Goal: Register for event/course

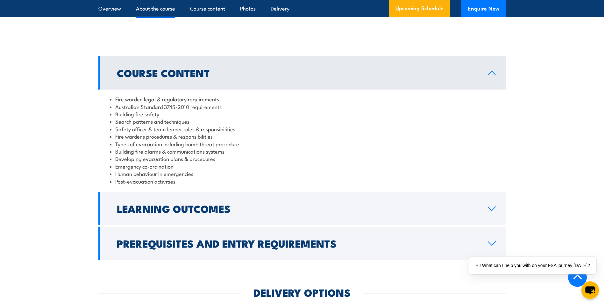
scroll to position [605, 0]
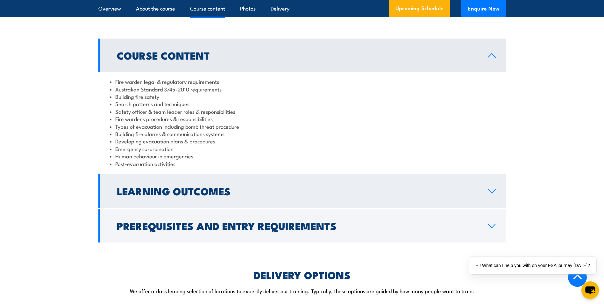
click at [490, 201] on link "Learning Outcomes" at bounding box center [302, 190] width 408 height 33
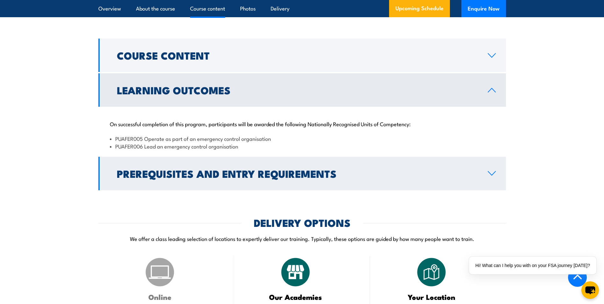
click at [496, 176] on icon at bounding box center [492, 173] width 9 height 5
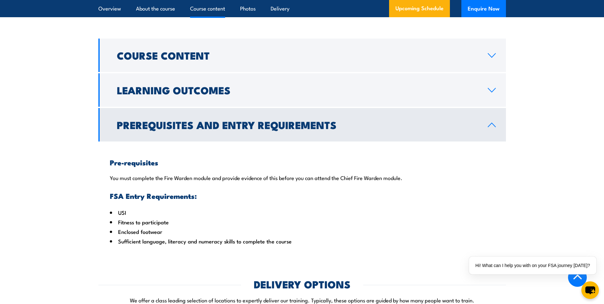
click at [489, 137] on link "Prerequisites and Entry Requirements" at bounding box center [302, 124] width 408 height 33
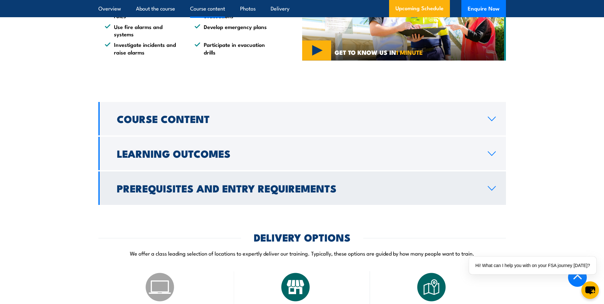
scroll to position [542, 0]
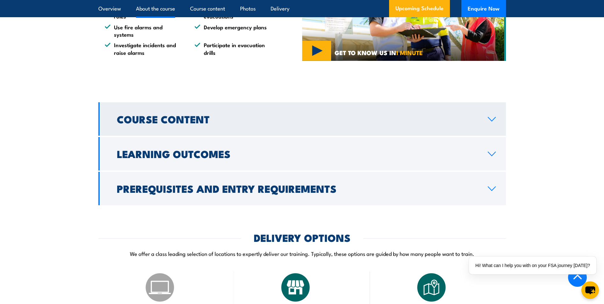
click at [491, 121] on icon at bounding box center [491, 119] width 7 height 4
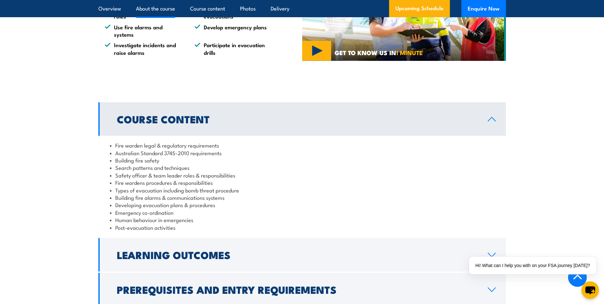
click at [491, 122] on icon at bounding box center [492, 119] width 9 height 5
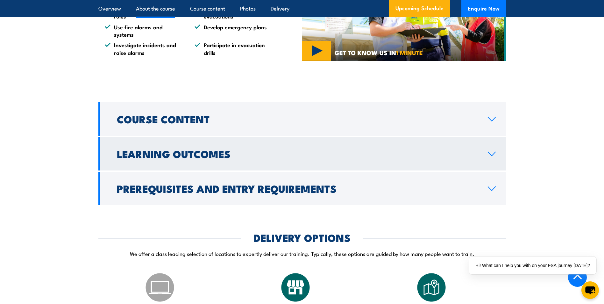
click at [491, 164] on link "Learning Outcomes" at bounding box center [302, 153] width 408 height 33
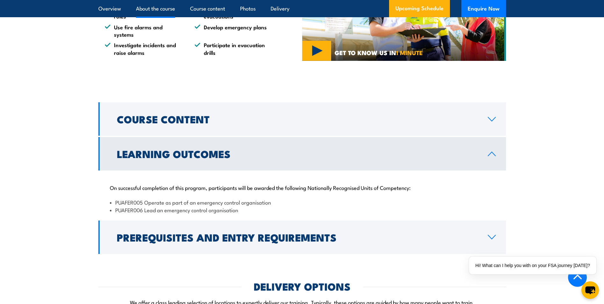
click at [491, 164] on link "Learning Outcomes" at bounding box center [302, 153] width 408 height 33
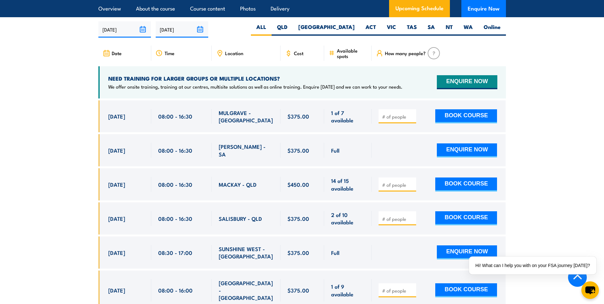
scroll to position [1019, 0]
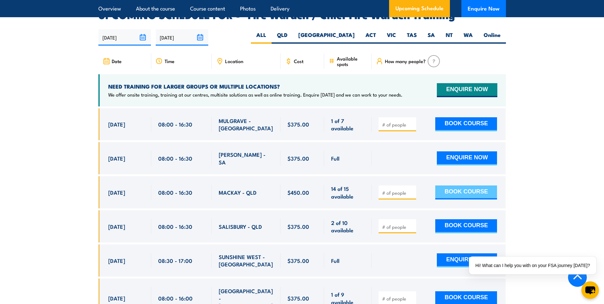
click at [461, 186] on button "BOOK COURSE" at bounding box center [466, 192] width 62 height 14
click at [404, 190] on input "number" at bounding box center [398, 193] width 32 height 6
type input "1"
click at [463, 187] on button "BOOK COURSE" at bounding box center [466, 192] width 62 height 14
